Goal: Information Seeking & Learning: Learn about a topic

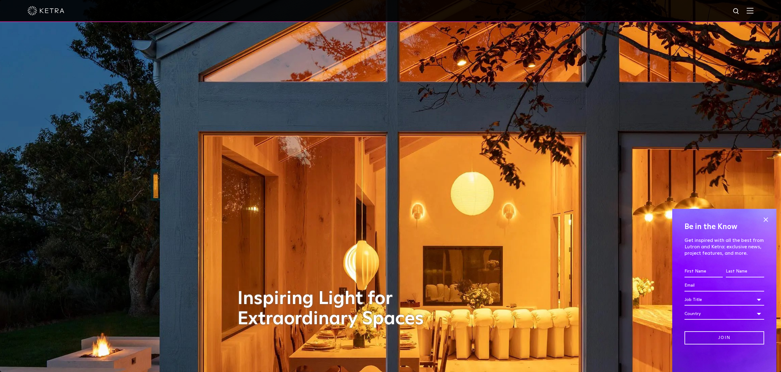
click at [747, 12] on img at bounding box center [750, 11] width 7 height 6
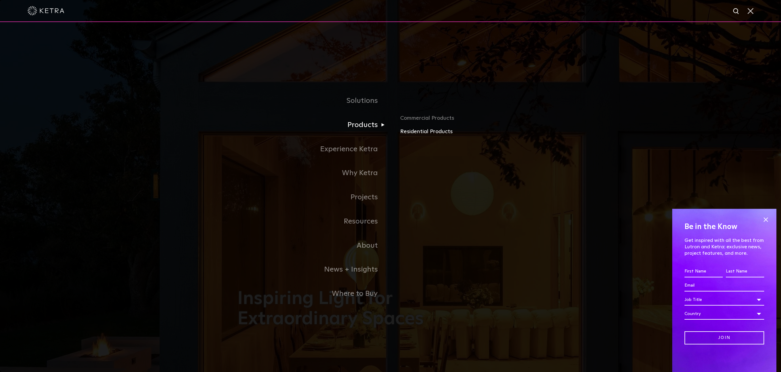
click at [422, 129] on link "Residential Products" at bounding box center [471, 132] width 143 height 9
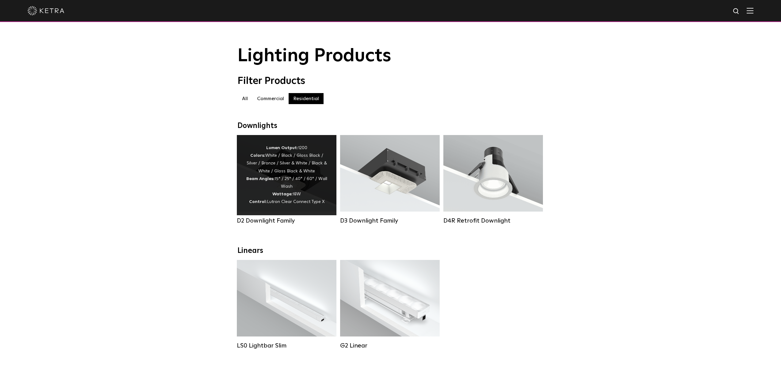
click at [280, 176] on div "Lumen Output: 1200 Colors: White / Black / Gloss Black / Silver / Bronze / Silv…" at bounding box center [286, 175] width 81 height 62
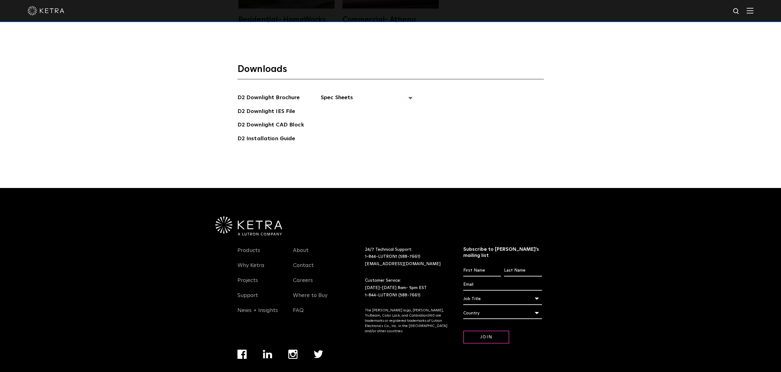
scroll to position [2074, 0]
